Goal: Task Accomplishment & Management: Manage account settings

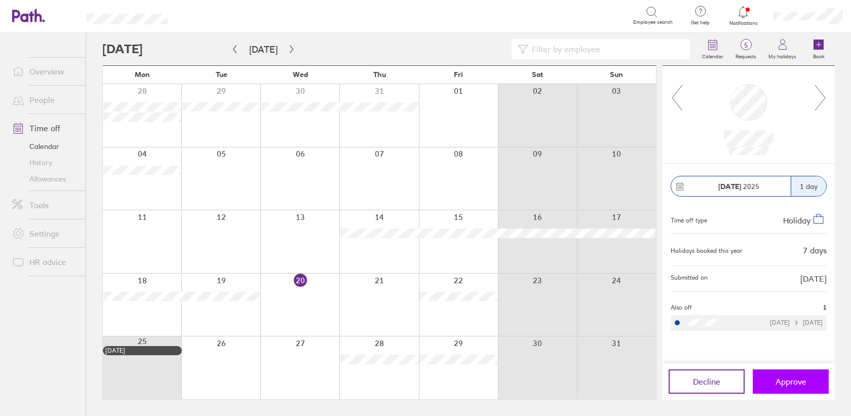
click at [779, 377] on span "Approve" at bounding box center [790, 381] width 31 height 9
click at [780, 380] on span "Approve" at bounding box center [790, 381] width 31 height 9
click at [801, 381] on span "Approve" at bounding box center [790, 381] width 31 height 9
click at [798, 383] on span "Approve" at bounding box center [790, 381] width 31 height 9
click at [798, 380] on span "Approve" at bounding box center [790, 381] width 31 height 9
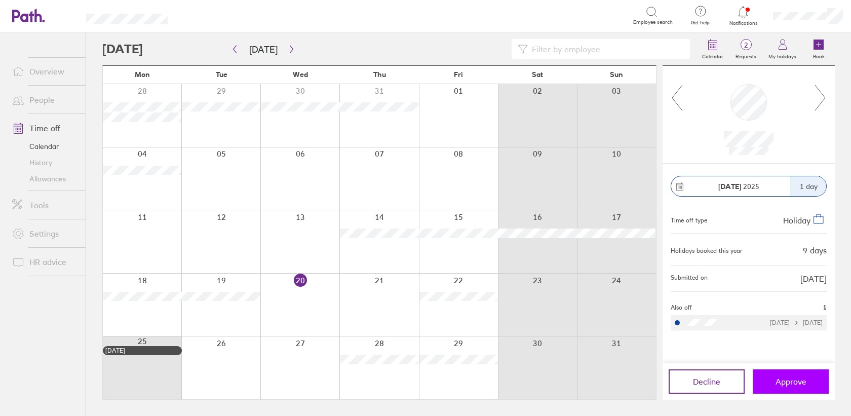
click at [798, 382] on span "Approve" at bounding box center [790, 381] width 31 height 9
click at [794, 381] on span "Approve" at bounding box center [790, 381] width 31 height 9
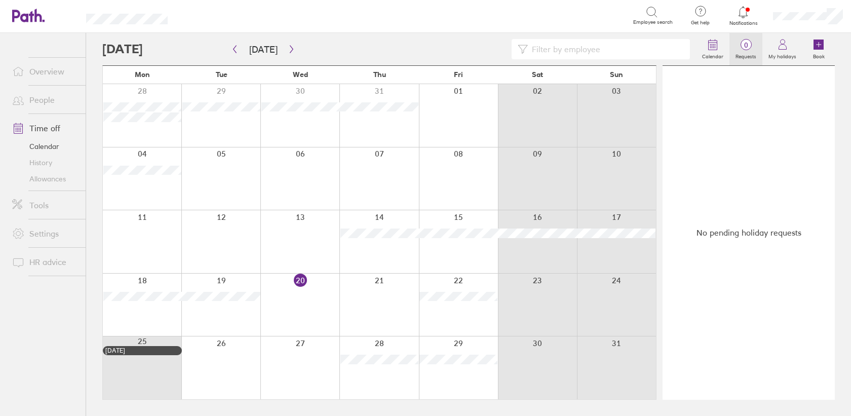
click at [746, 43] on span "0" at bounding box center [745, 45] width 33 height 8
